Goal: Task Accomplishment & Management: Manage account settings

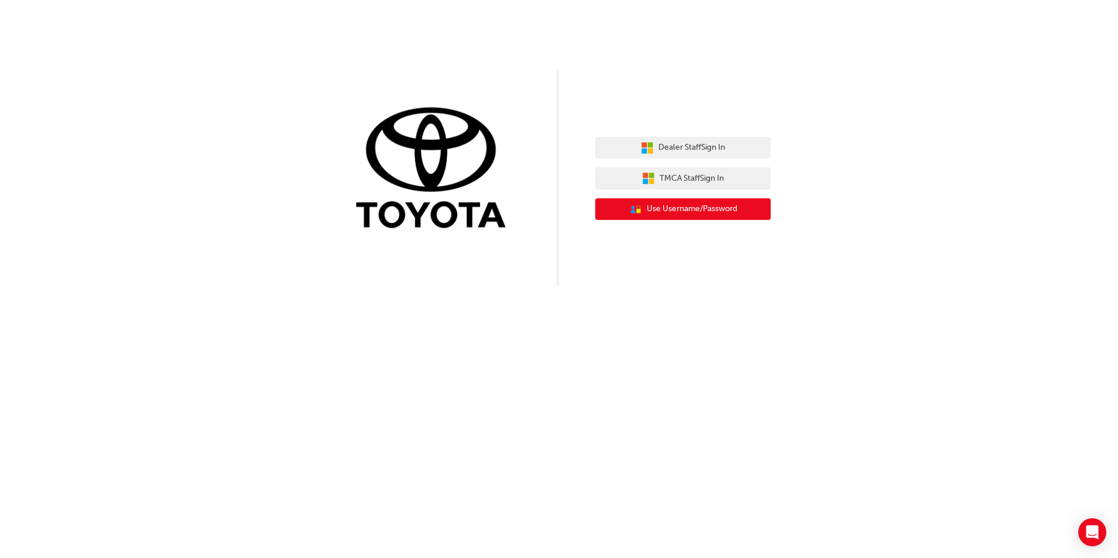
click at [671, 209] on span "Use Username/Password" at bounding box center [692, 208] width 91 height 13
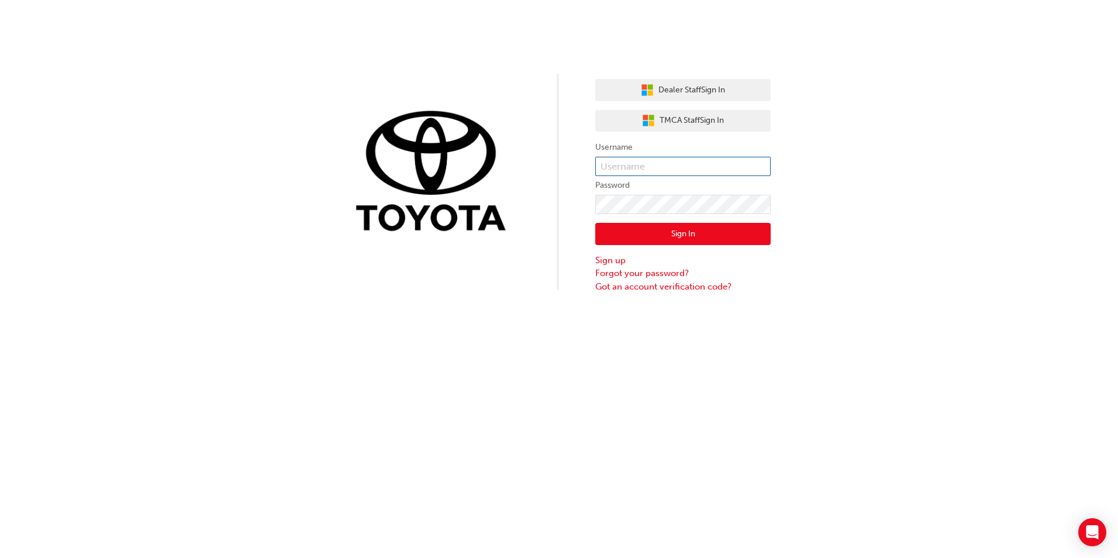
click at [661, 166] on input "text" at bounding box center [682, 167] width 175 height 20
type input "[EMAIL_ADDRESS][DOMAIN_NAME]"
click at [655, 271] on link "Forgot your password?" at bounding box center [682, 273] width 175 height 13
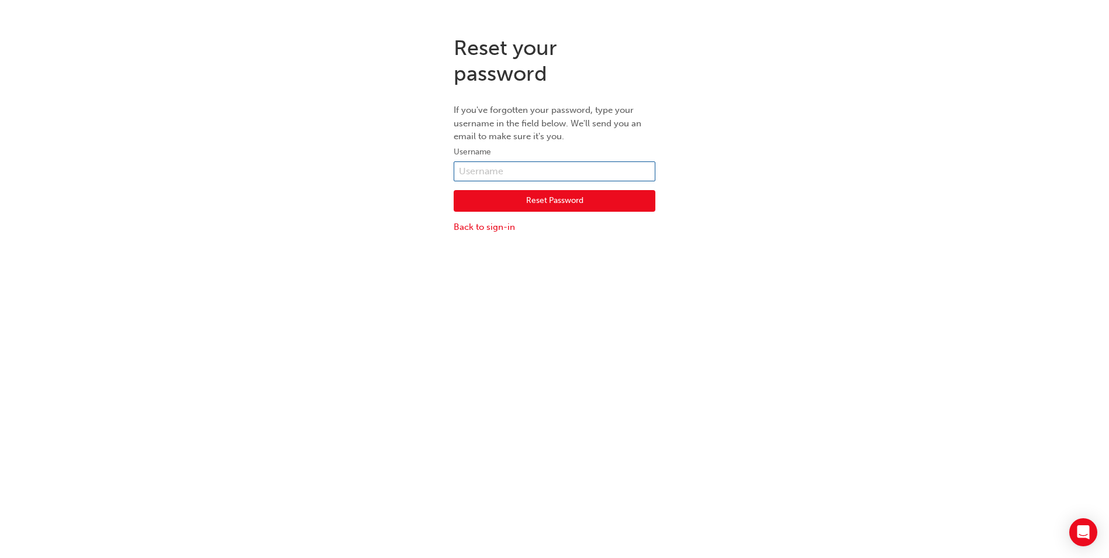
click at [527, 169] on input "text" at bounding box center [555, 171] width 202 height 20
type input "[EMAIL_ADDRESS][DOMAIN_NAME]"
click at [553, 199] on button "Reset Password" at bounding box center [555, 201] width 202 height 22
